Goal: Transaction & Acquisition: Book appointment/travel/reservation

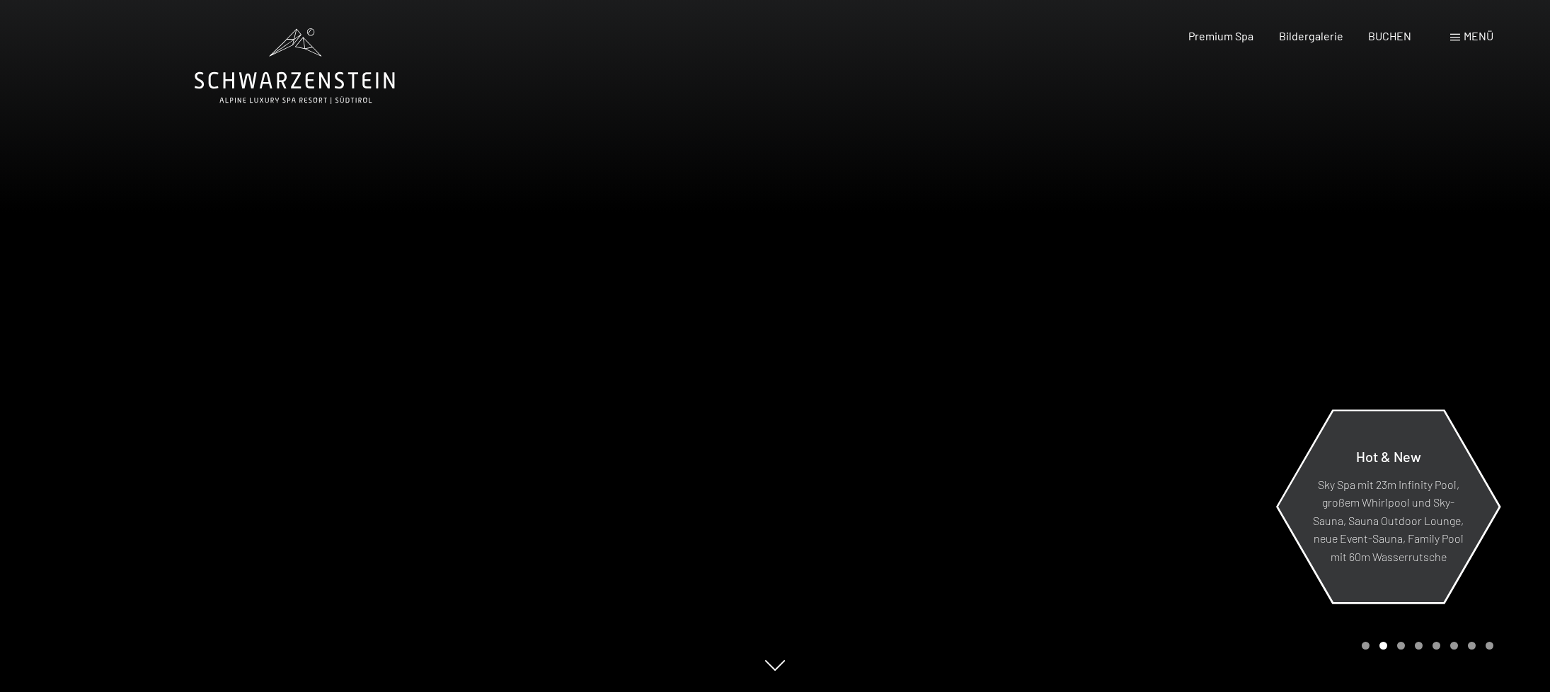
click at [1382, 520] on p "Sky Spa mit 23m Infinity Pool, großem Whirlpool und Sky-Sauna, Sauna Outdoor Lo…" at bounding box center [1388, 520] width 154 height 91
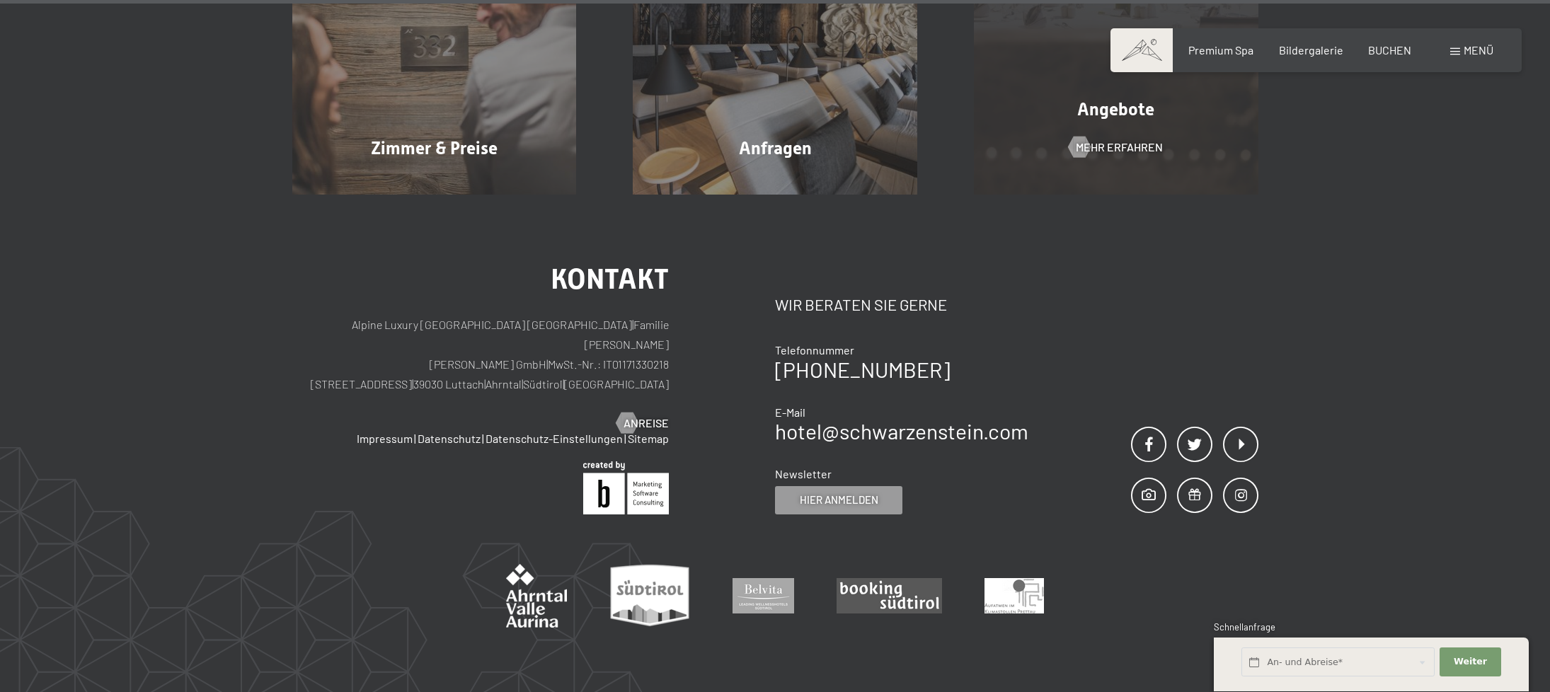
scroll to position [6018, 0]
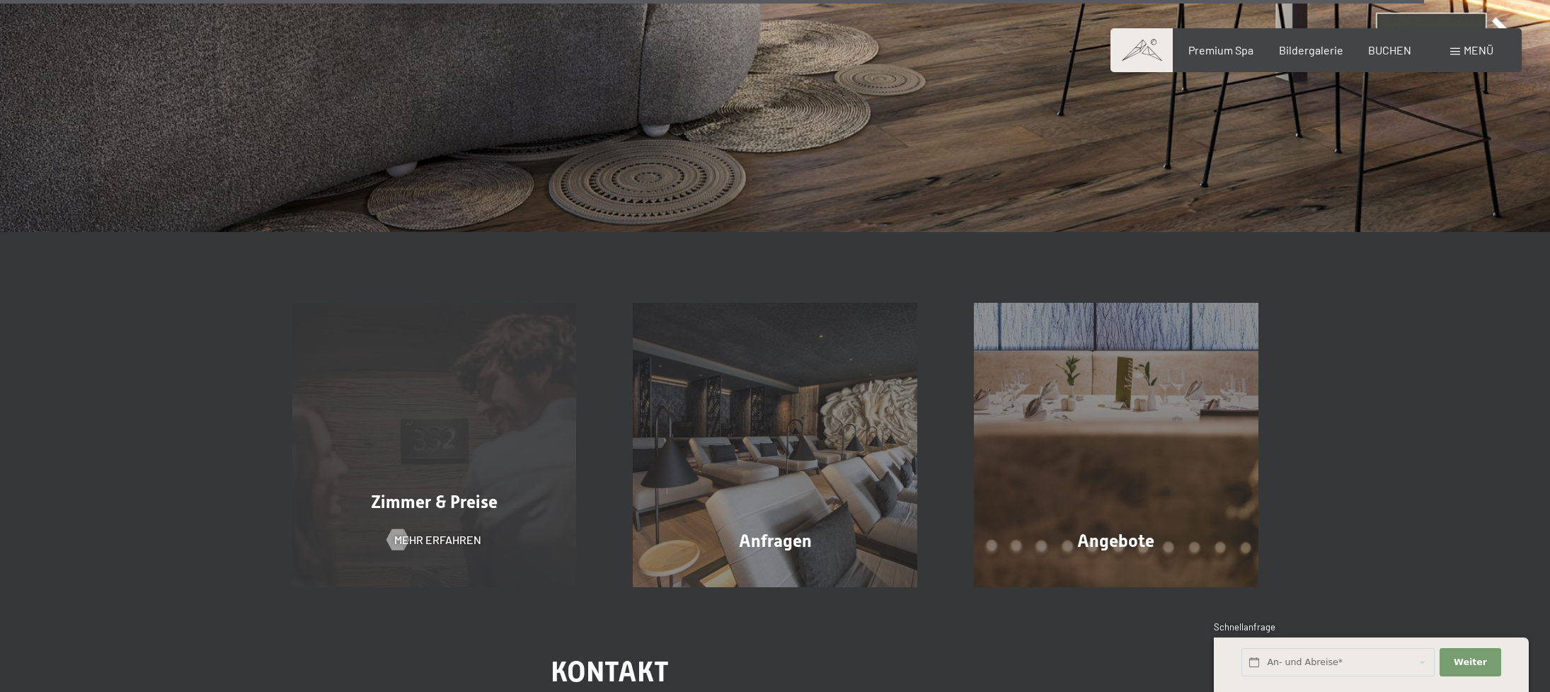
click at [433, 448] on div "Zimmer & Preise Mehr erfahren" at bounding box center [434, 445] width 341 height 284
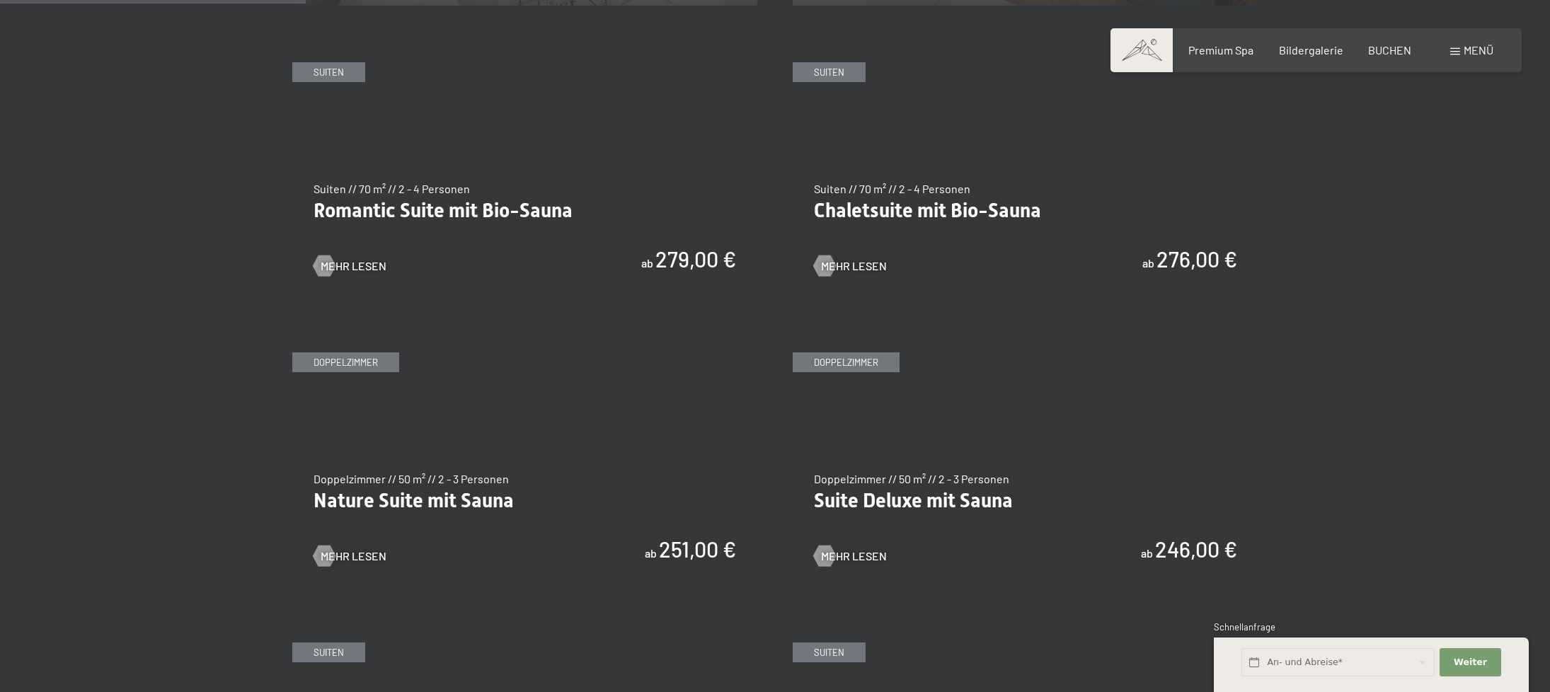
scroll to position [831, 0]
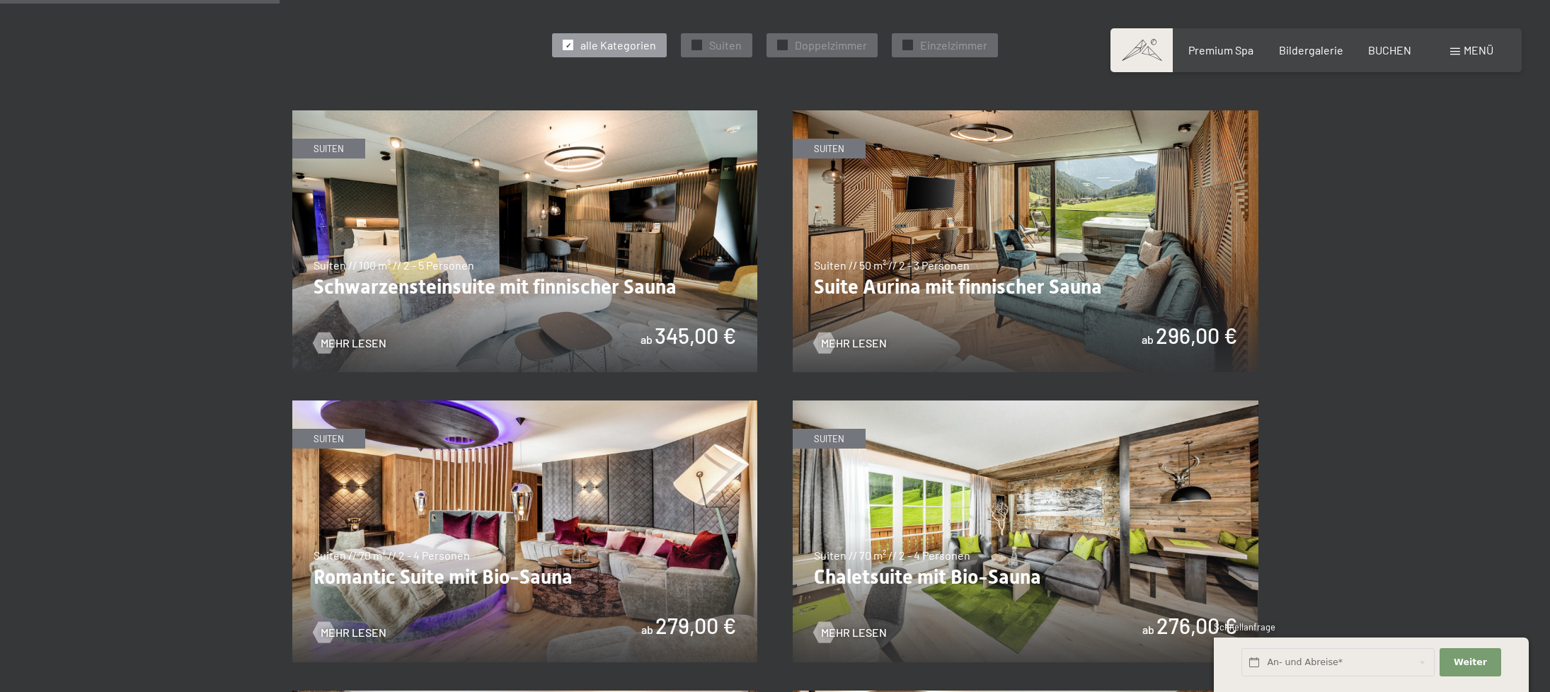
click at [965, 262] on img at bounding box center [1025, 241] width 466 height 262
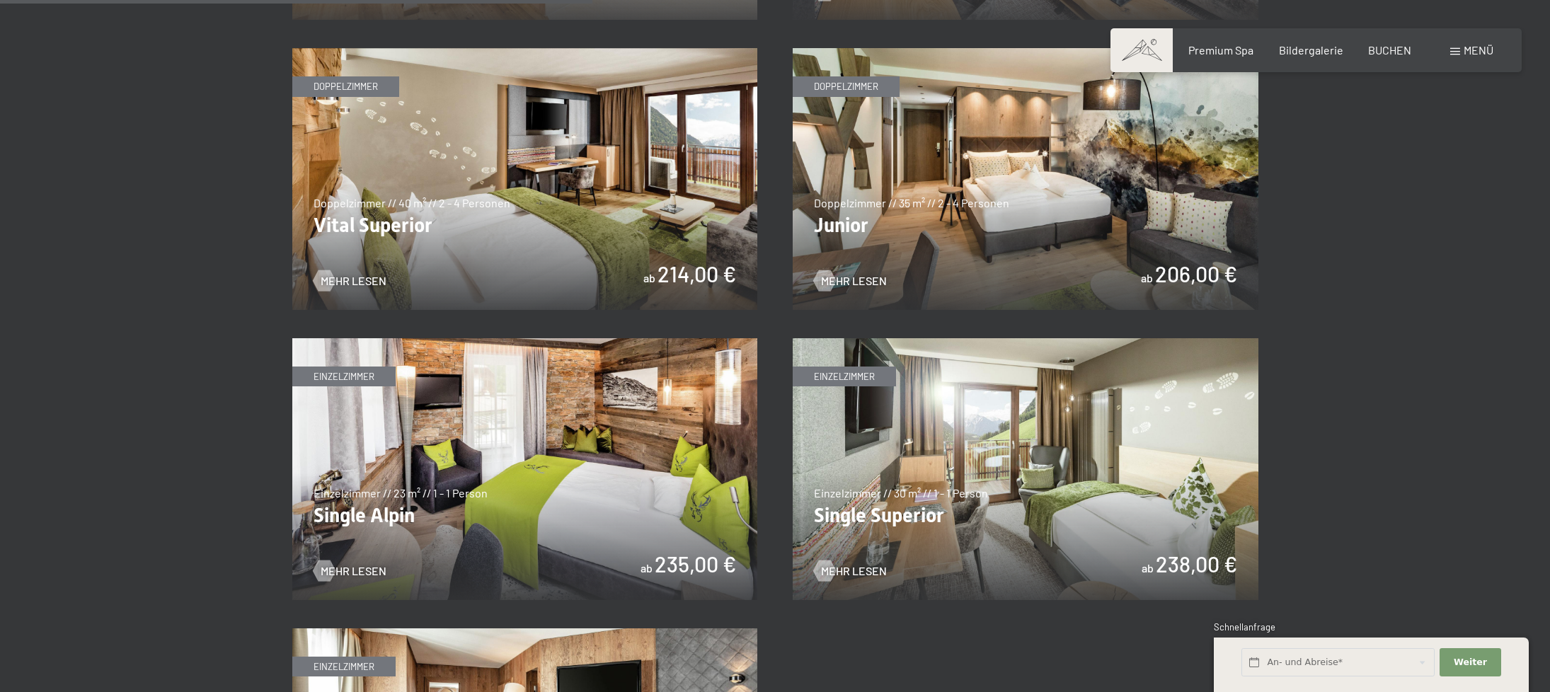
scroll to position [1761, 0]
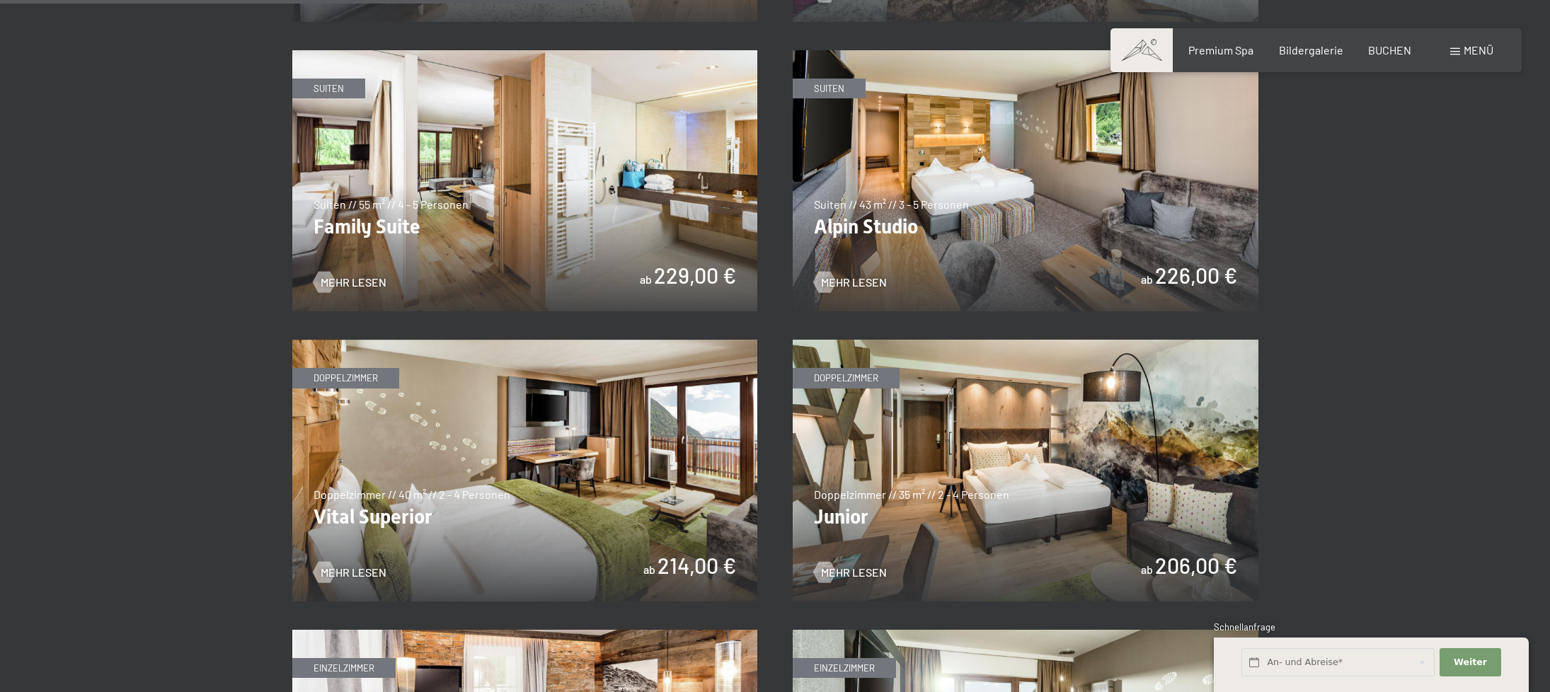
click at [1020, 465] on img at bounding box center [1025, 471] width 466 height 262
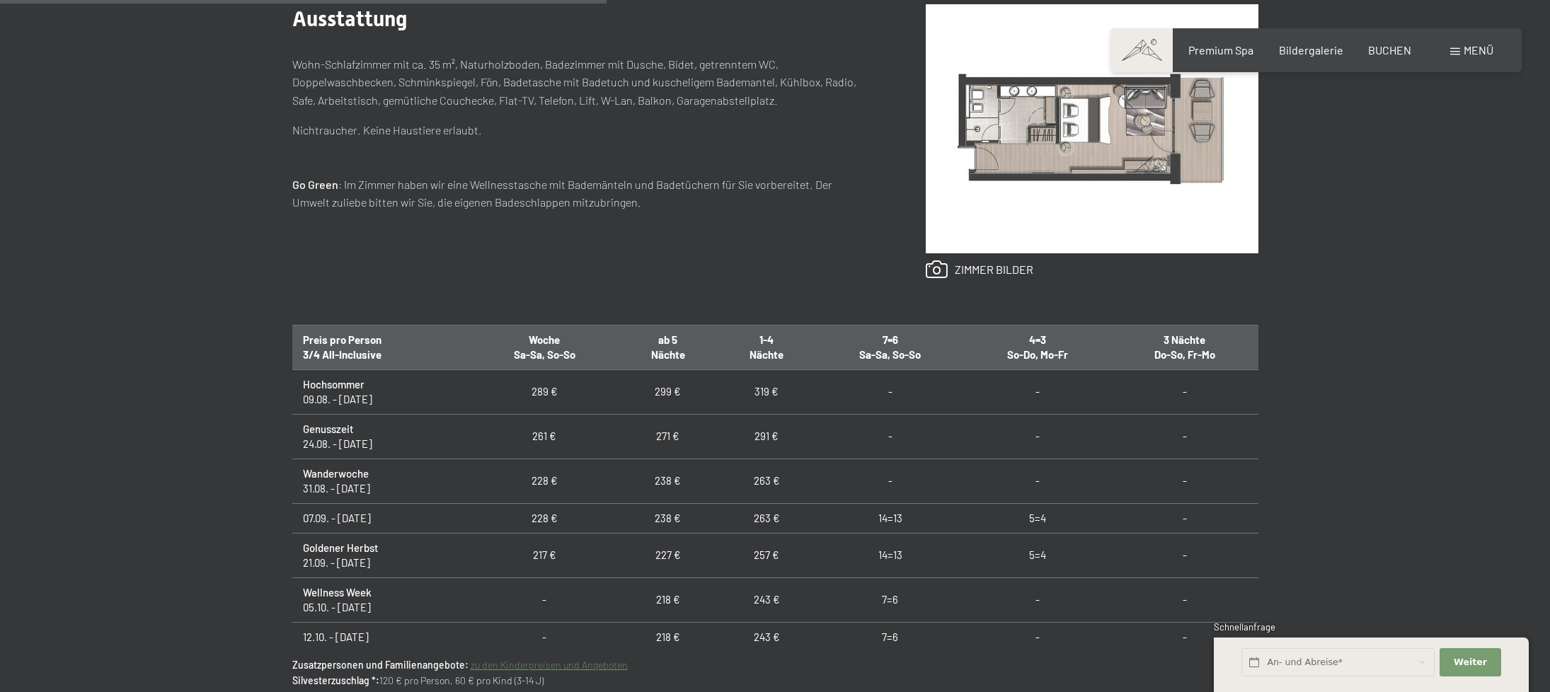
scroll to position [129, 0]
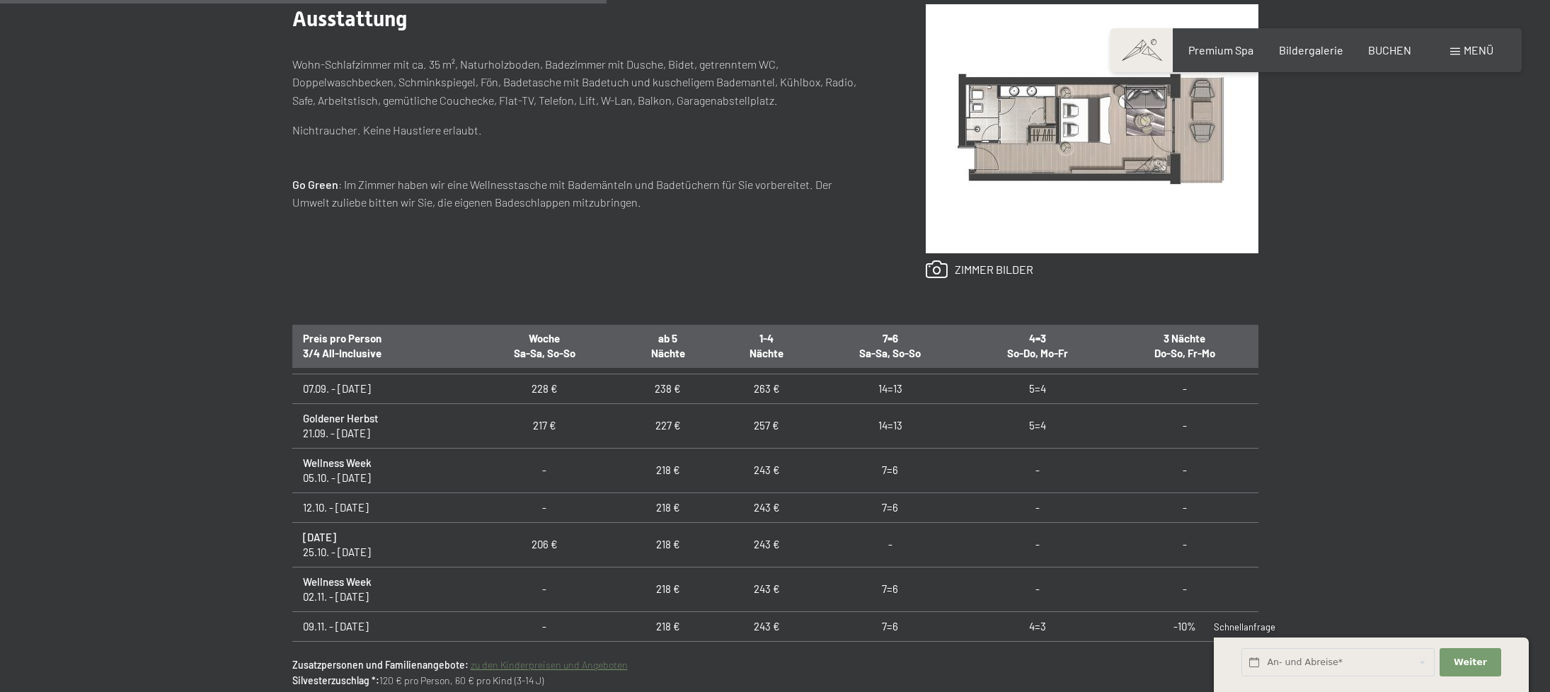
click at [816, 626] on td "7=6" at bounding box center [890, 626] width 148 height 30
